Goal: Navigation & Orientation: Find specific page/section

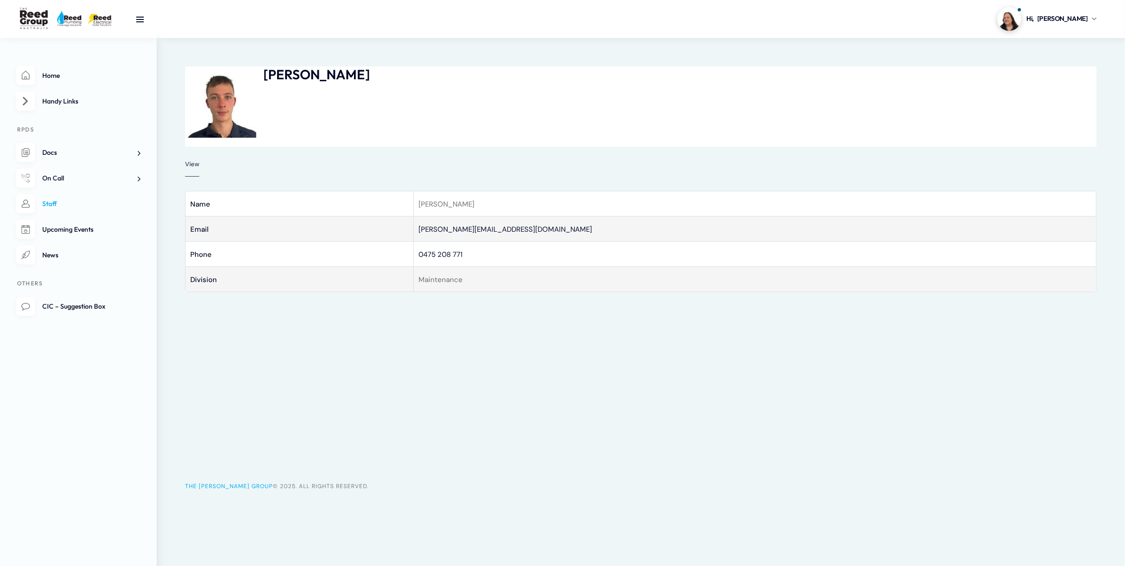
click at [105, 200] on link "Staff" at bounding box center [78, 203] width 124 height 19
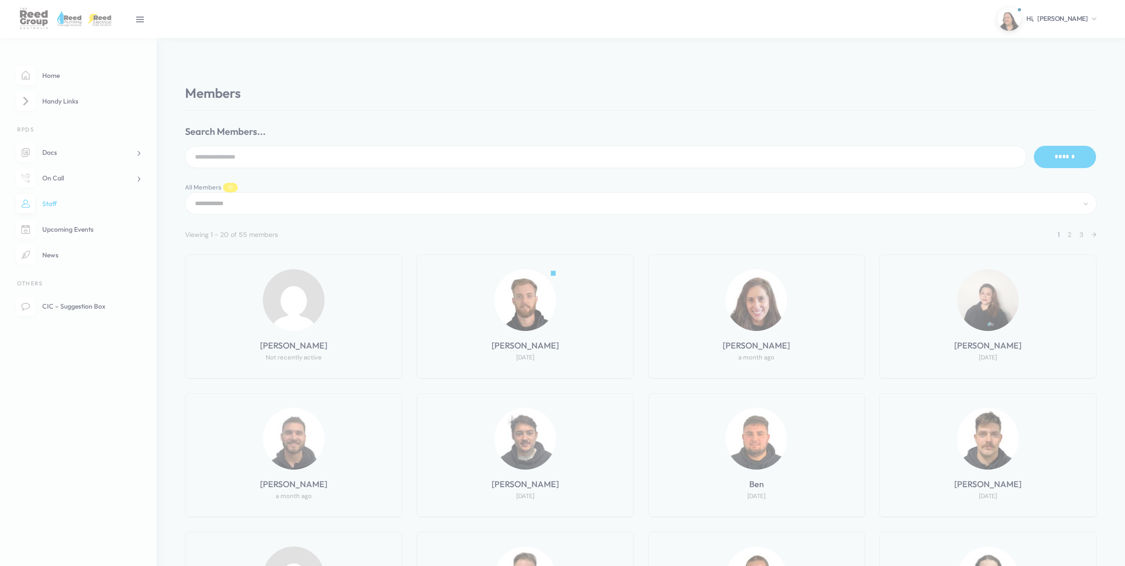
select select "**********"
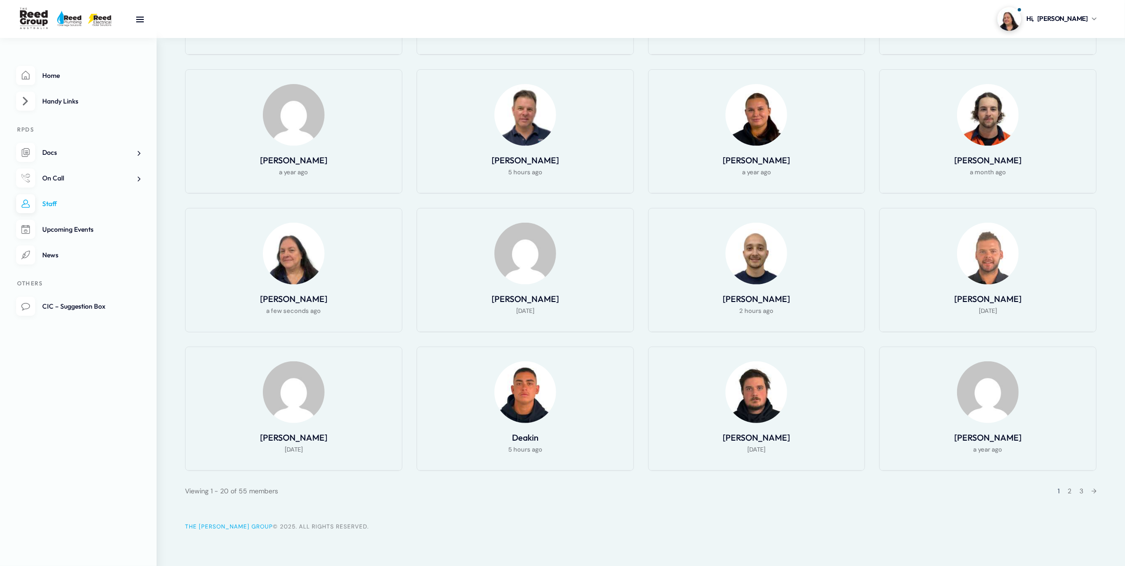
scroll to position [464, 0]
click at [1068, 489] on link "2" at bounding box center [1070, 489] width 4 height 9
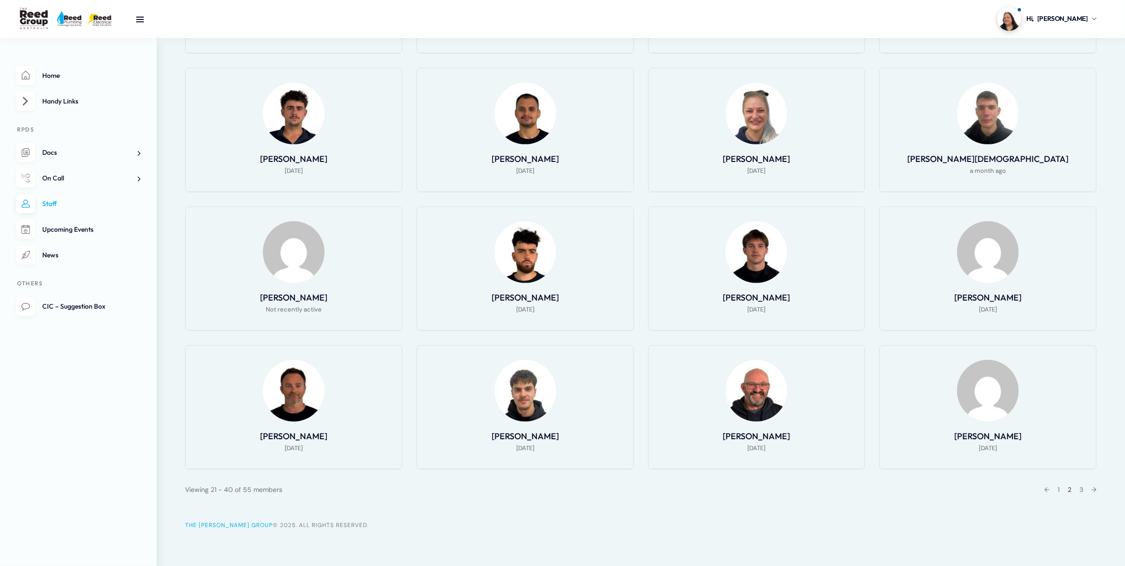
click at [1078, 488] on div "← 1 2 3 →" at bounding box center [1067, 489] width 58 height 11
click at [1080, 487] on link "3" at bounding box center [1082, 489] width 4 height 9
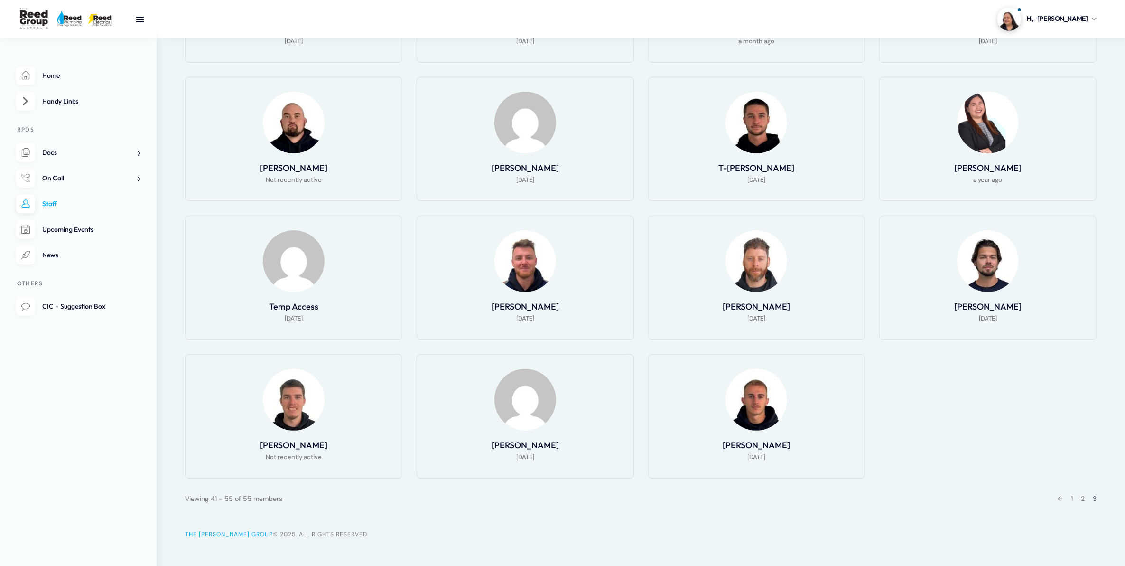
scroll to position [326, 0]
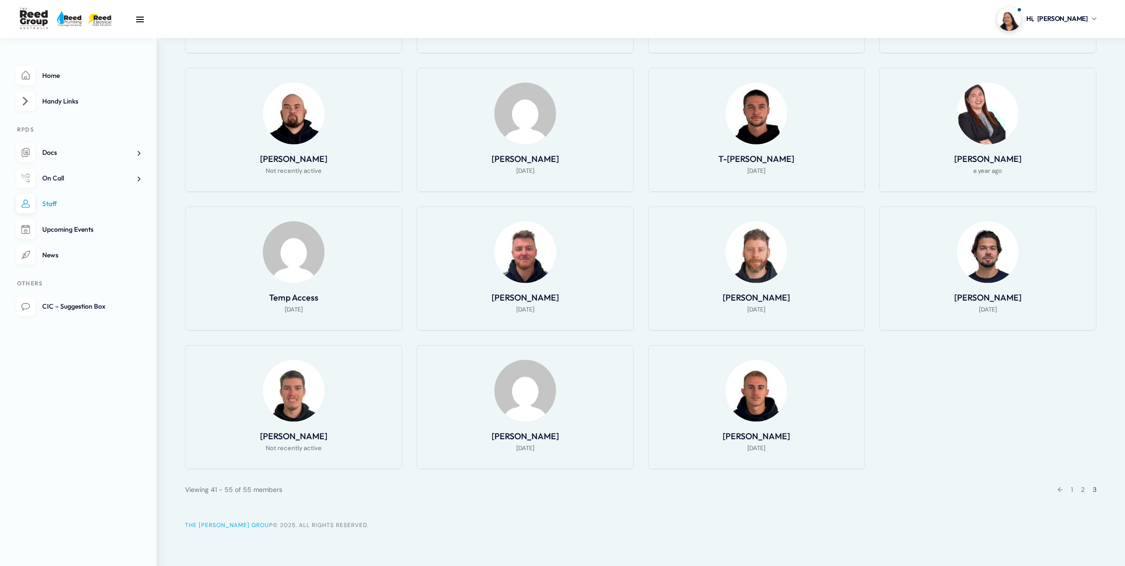
click at [1073, 486] on div "← 1 2 3" at bounding box center [1074, 489] width 45 height 11
click at [1071, 487] on div "← 1 2 3" at bounding box center [1074, 489] width 45 height 11
click at [1072, 487] on link "1" at bounding box center [1072, 489] width 2 height 9
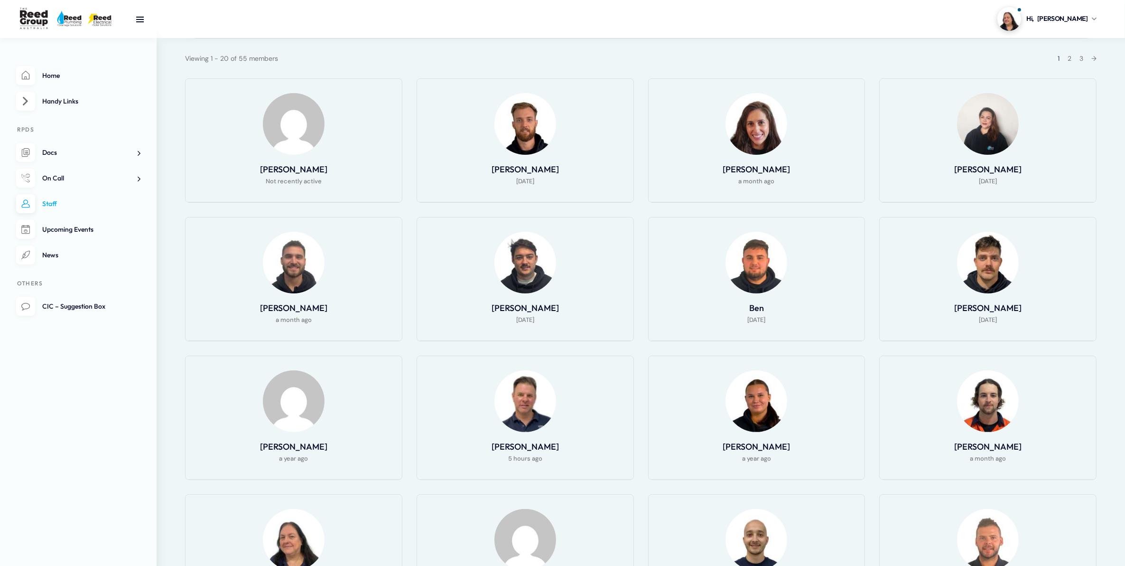
scroll to position [49, 0]
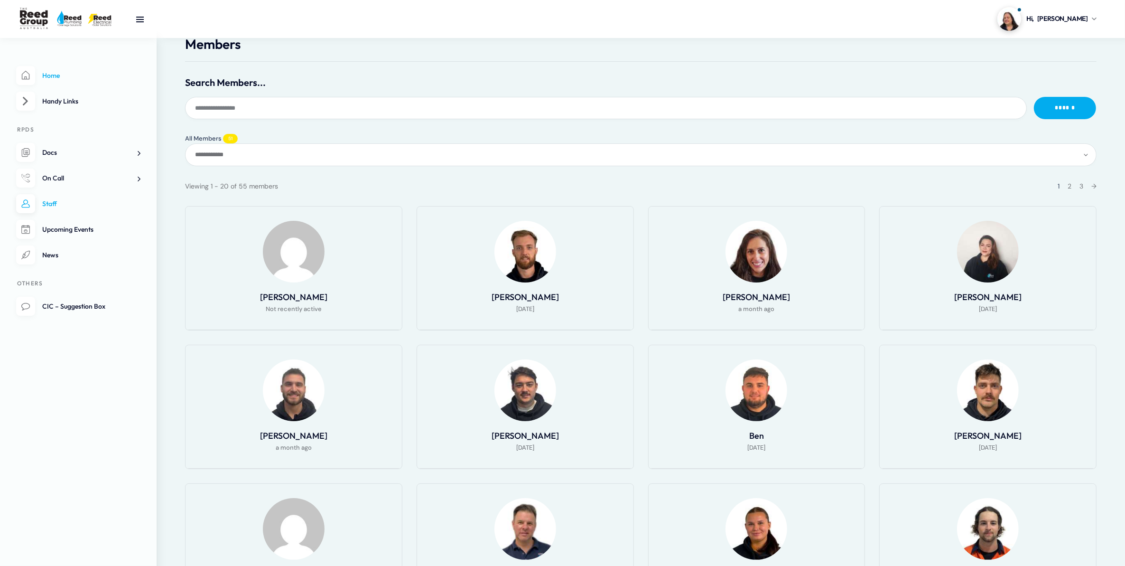
click at [62, 83] on link "Home" at bounding box center [78, 75] width 124 height 19
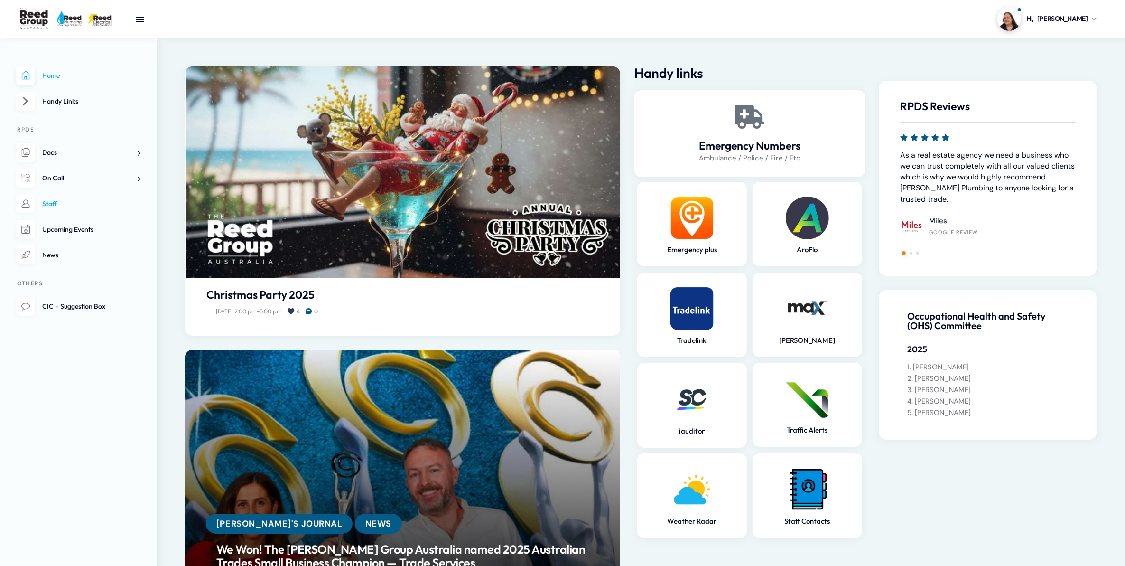
click at [79, 213] on link "Staff" at bounding box center [78, 203] width 124 height 19
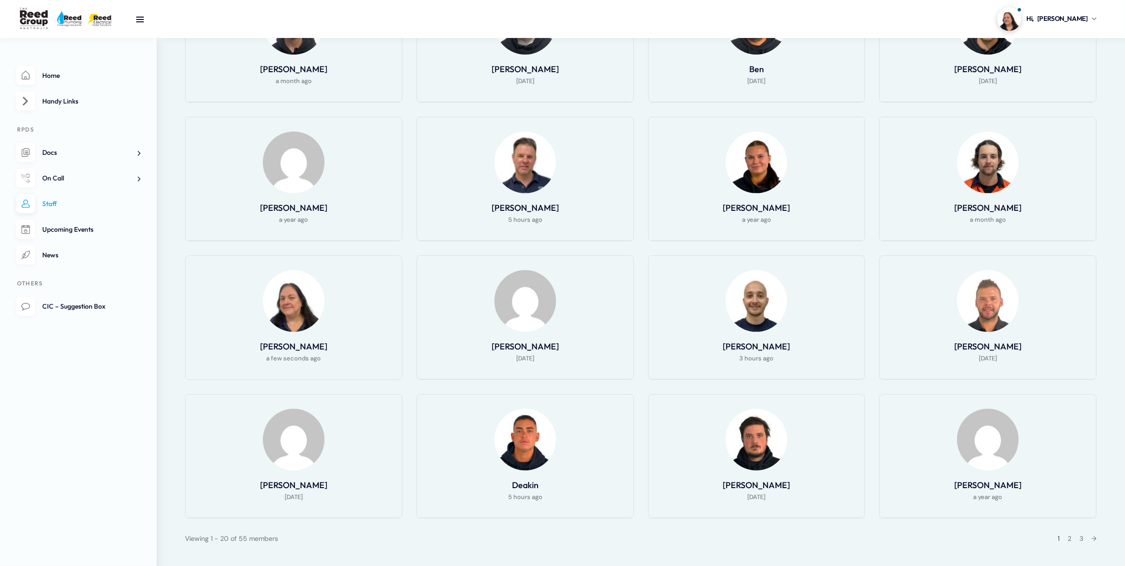
scroll to position [464, 0]
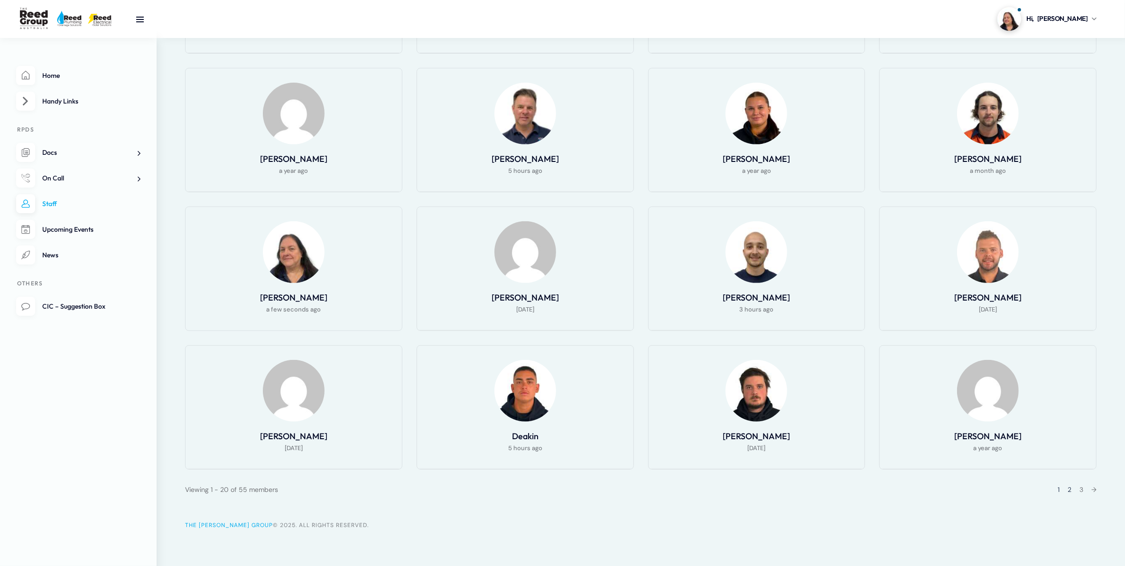
click at [1068, 490] on link "2" at bounding box center [1070, 489] width 4 height 9
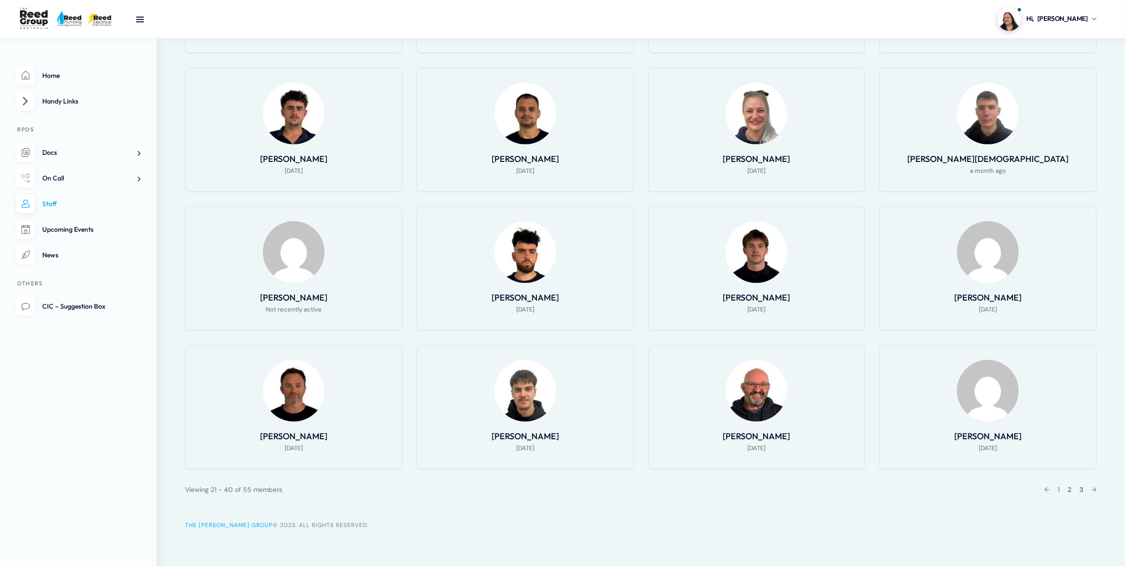
click at [1081, 486] on link "3" at bounding box center [1082, 489] width 4 height 9
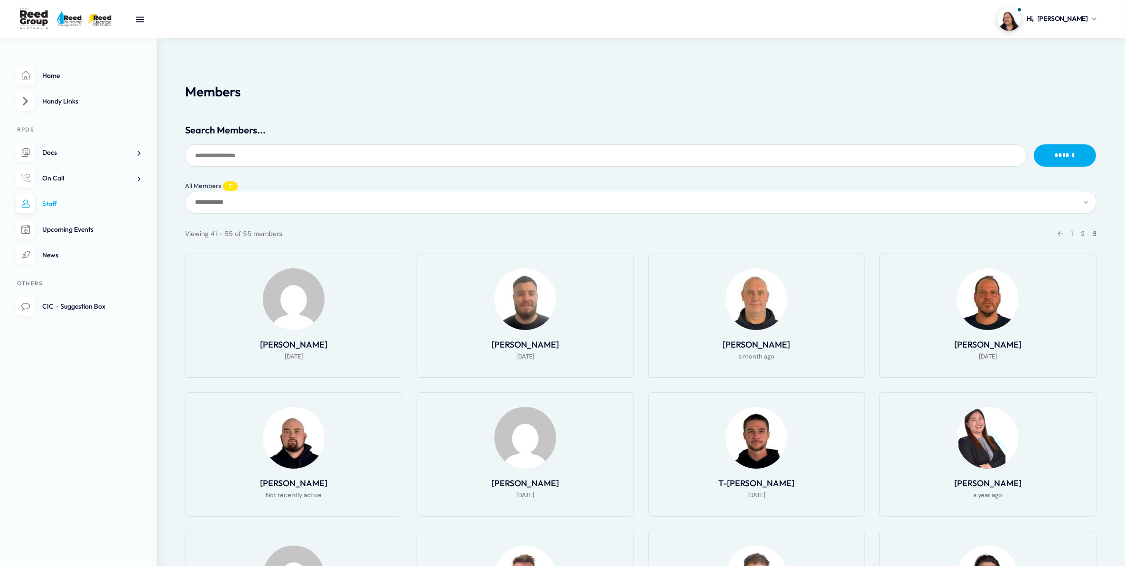
scroll to position [0, 0]
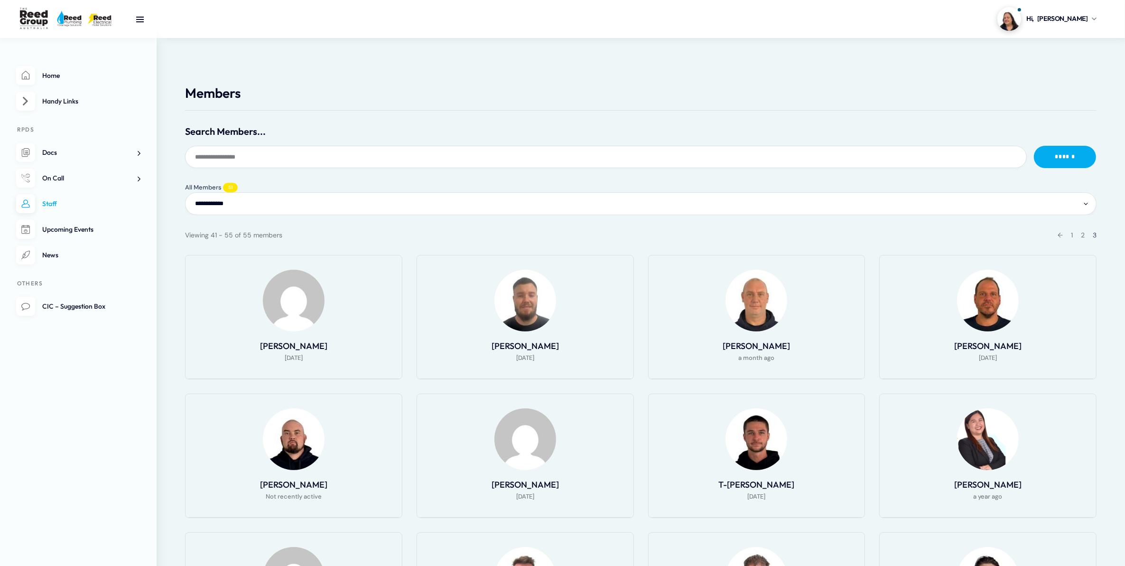
click at [192, 195] on select "**********" at bounding box center [641, 203] width 912 height 22
select select "******"
click at [185, 192] on select "**********" at bounding box center [641, 203] width 912 height 22
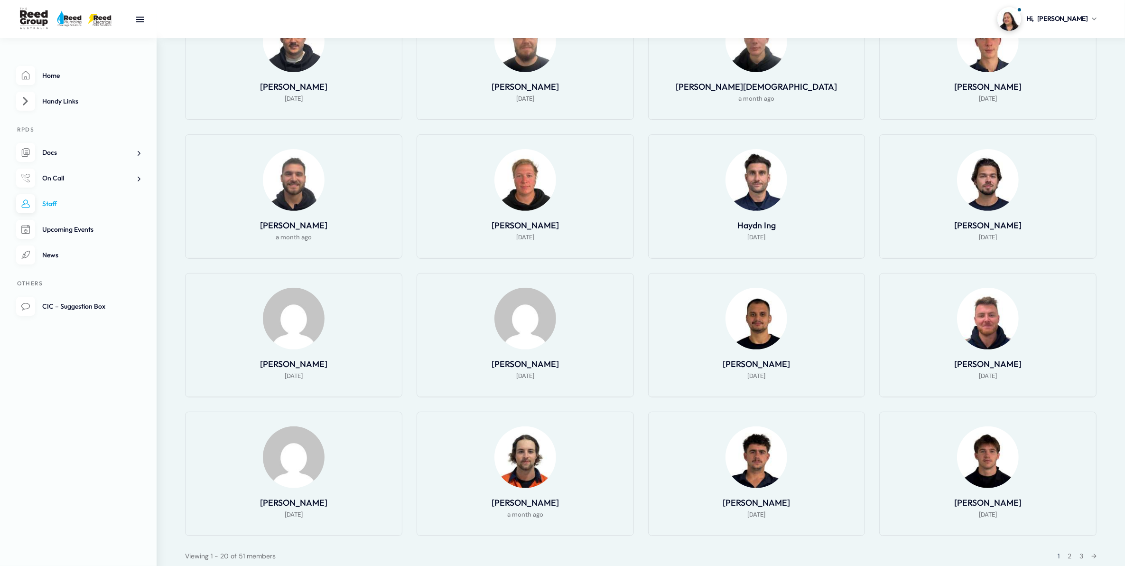
scroll to position [464, 0]
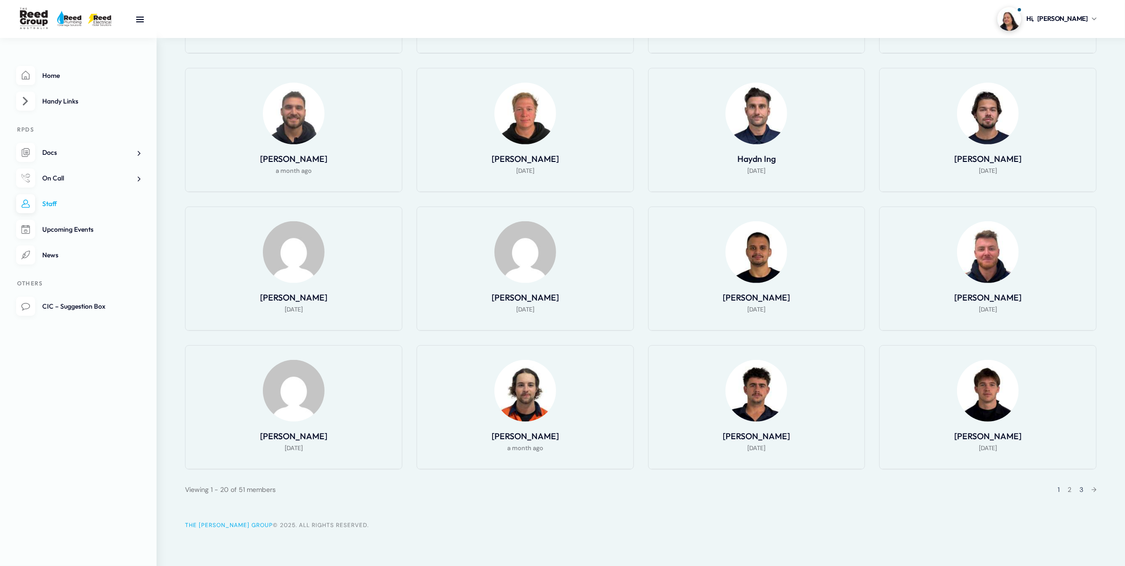
click at [1081, 490] on link "3" at bounding box center [1082, 489] width 4 height 9
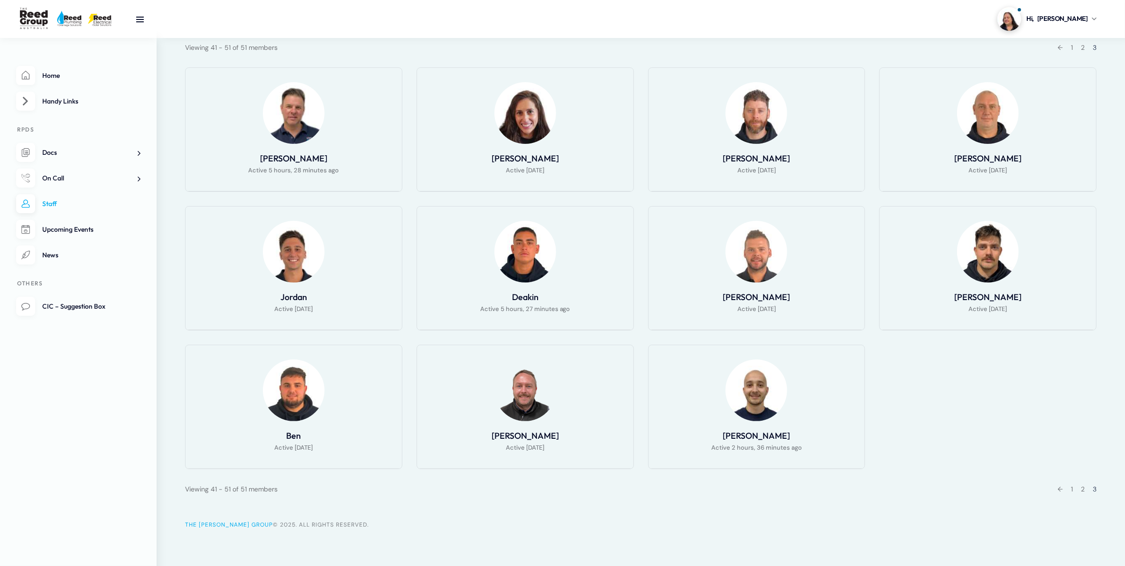
scroll to position [182, 0]
